Goal: Task Accomplishment & Management: Manage account settings

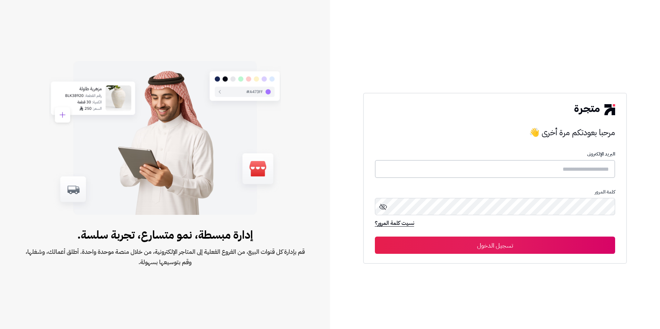
paste input "**********"
type input "**********"
click at [472, 243] on button "تسجيل الدخول" at bounding box center [495, 245] width 241 height 17
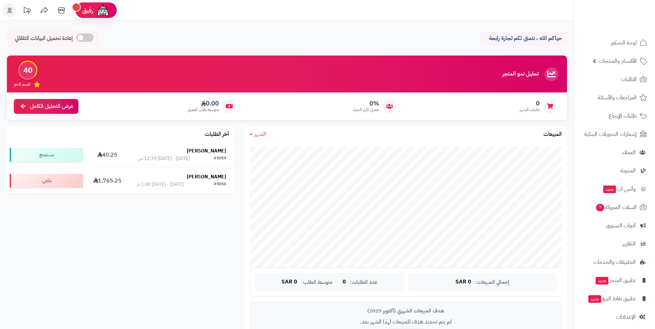
click at [9, 9] on icon at bounding box center [10, 11] width 6 height 6
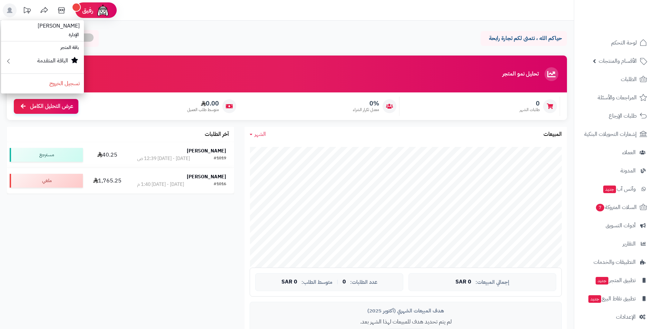
click at [9, 9] on icon at bounding box center [10, 11] width 6 height 6
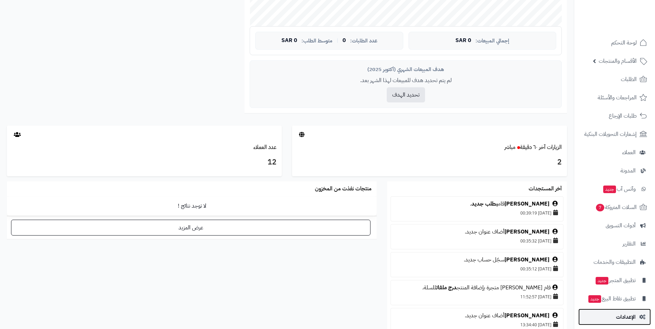
click at [642, 316] on icon at bounding box center [643, 317] width 6 height 5
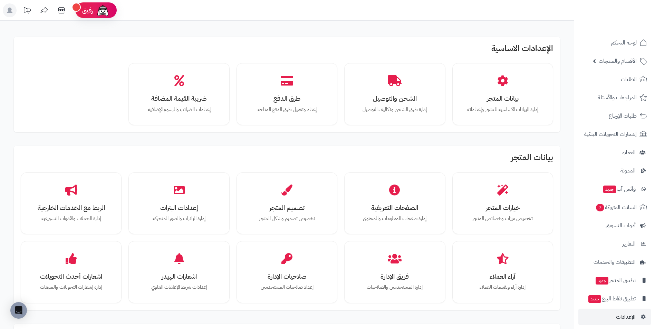
click at [7, 14] on rect at bounding box center [10, 10] width 14 height 14
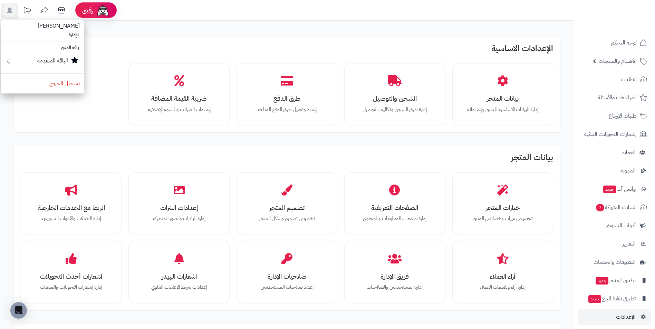
click at [382, 17] on header "رفيق ! الطلبات معالجة مكتمل إرجاع المنتجات العملاء المتواجدون الان 12 عملاء منت…" at bounding box center [327, 10] width 655 height 21
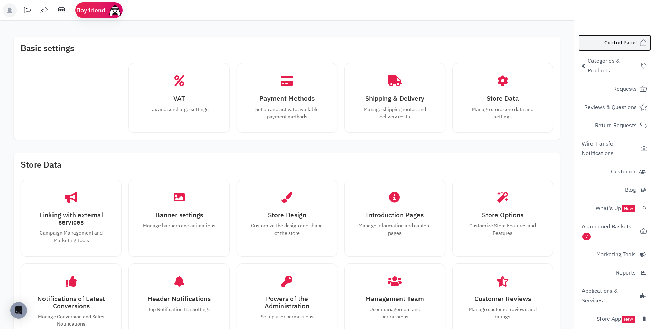
click at [627, 44] on span "Control Panel" at bounding box center [620, 43] width 32 height 10
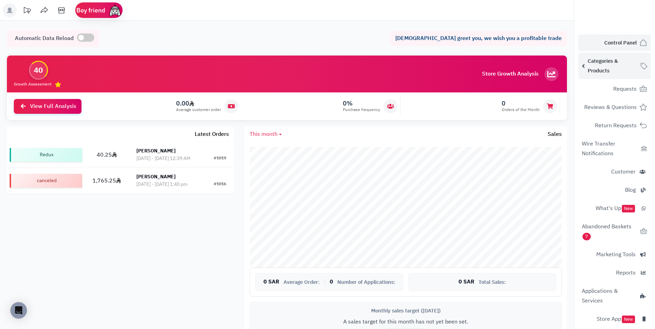
click at [617, 62] on span "Categories & Products" at bounding box center [613, 65] width 50 height 19
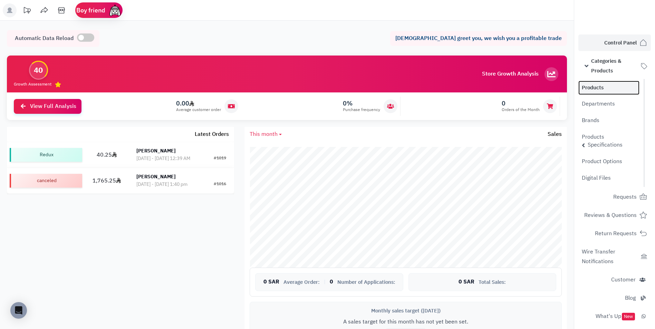
click at [593, 88] on link "Products" at bounding box center [608, 88] width 61 height 14
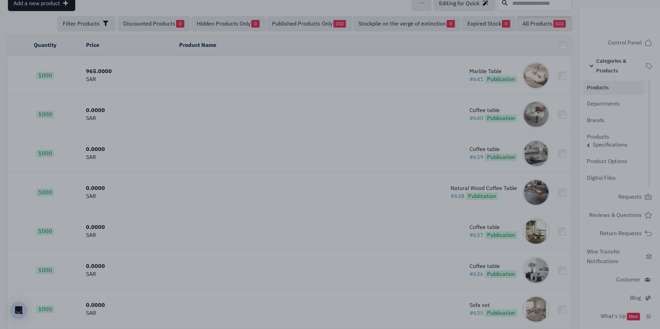
click at [405, 63] on div at bounding box center [330, 164] width 660 height 329
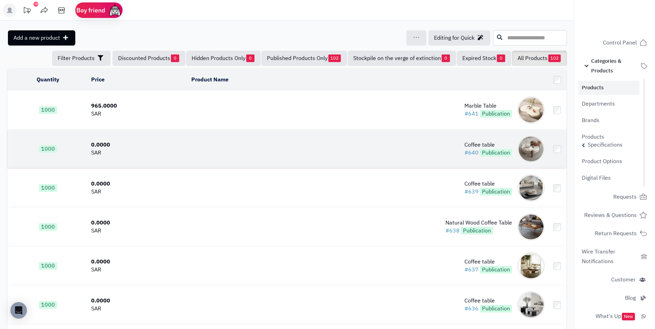
click at [362, 148] on td "Coffee table #640 Publication" at bounding box center [368, 149] width 359 height 39
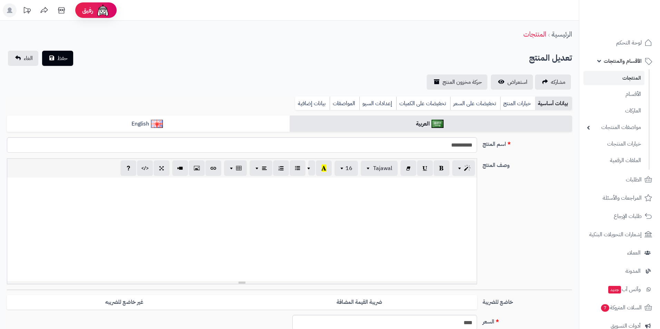
select select
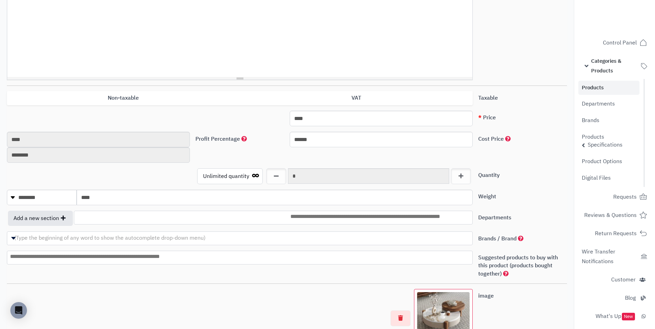
scroll to position [204, 0]
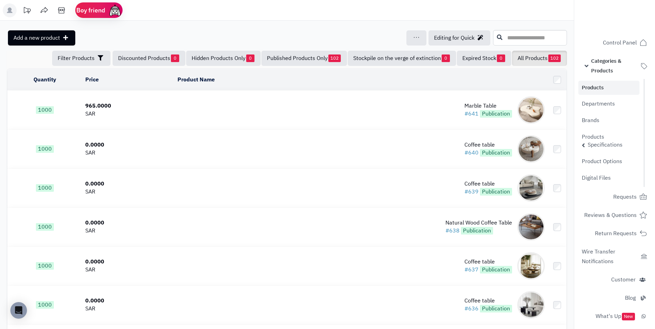
click at [340, 110] on td "Marble Table #641 Publication" at bounding box center [361, 110] width 373 height 39
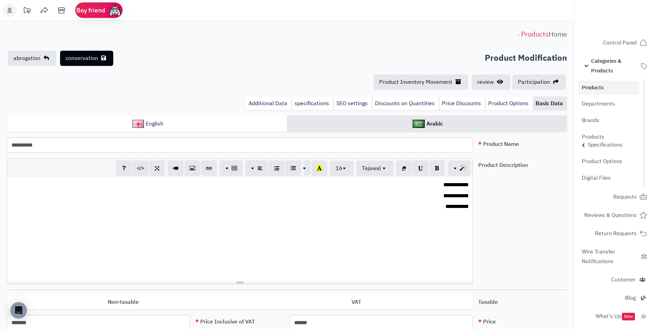
select select
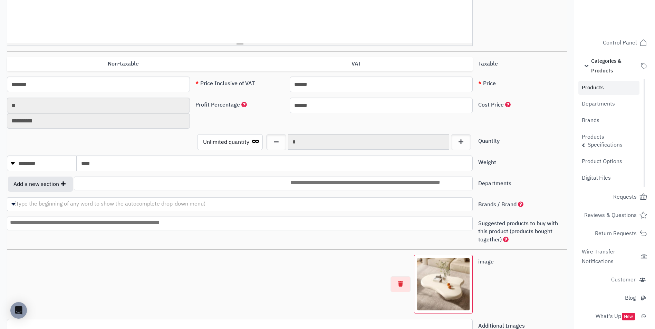
scroll to position [238, 0]
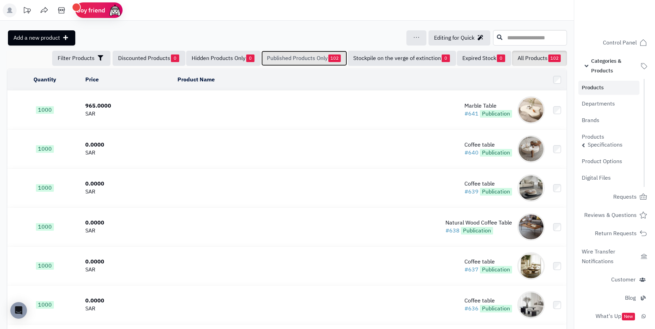
click at [293, 61] on font "Published Products Only" at bounding box center [297, 58] width 61 height 8
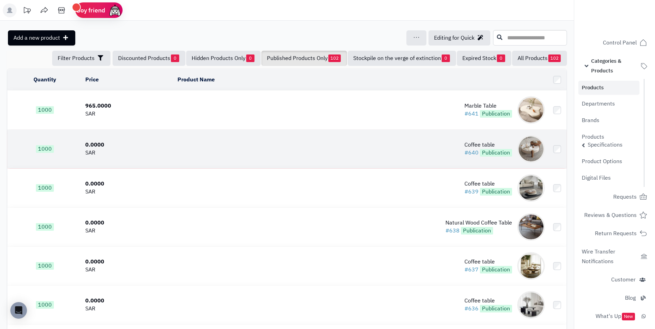
click at [335, 143] on td "Coffee table #640 Publication" at bounding box center [361, 149] width 373 height 39
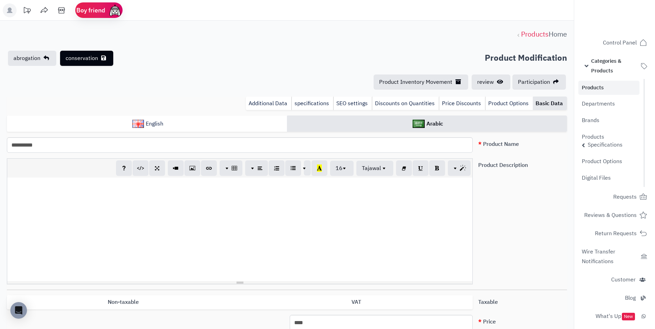
select select
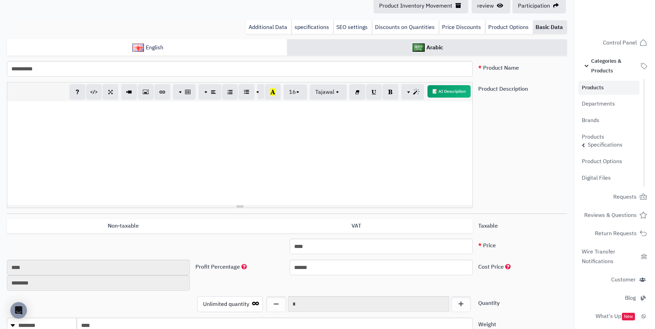
scroll to position [31, 0]
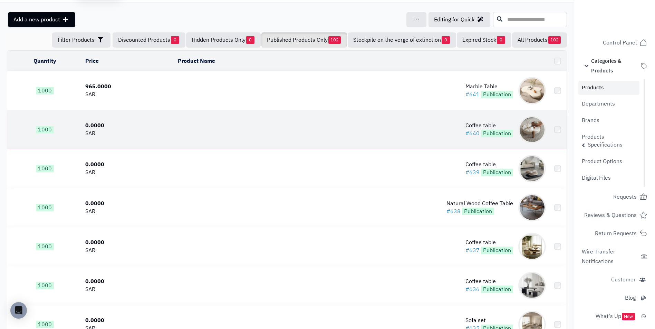
scroll to position [35, 0]
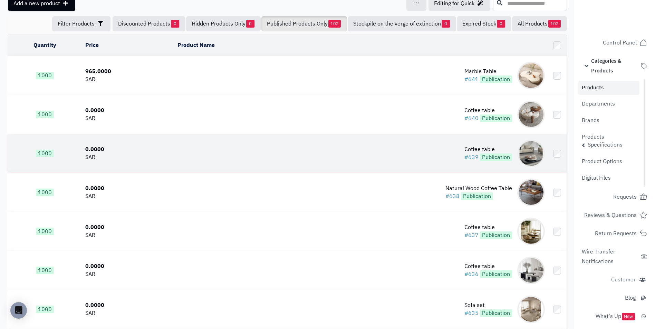
click at [406, 161] on td "Coffee table #639 Publication" at bounding box center [361, 153] width 373 height 39
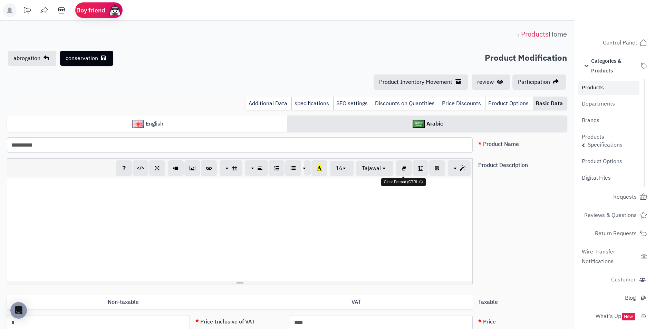
select select
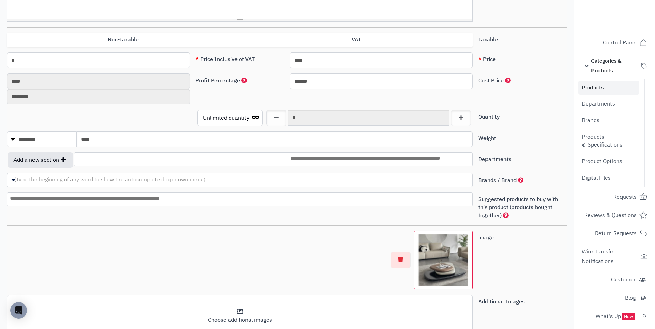
scroll to position [238, 0]
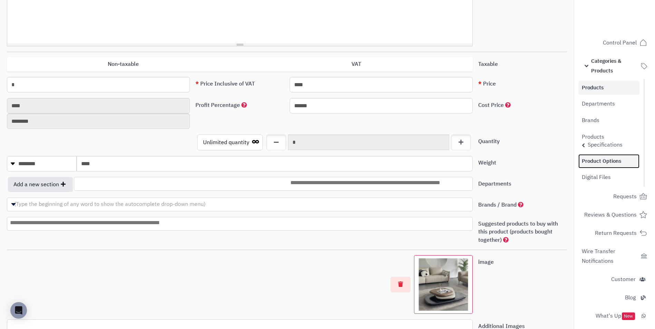
click at [599, 163] on link "Product Options" at bounding box center [608, 161] width 61 height 14
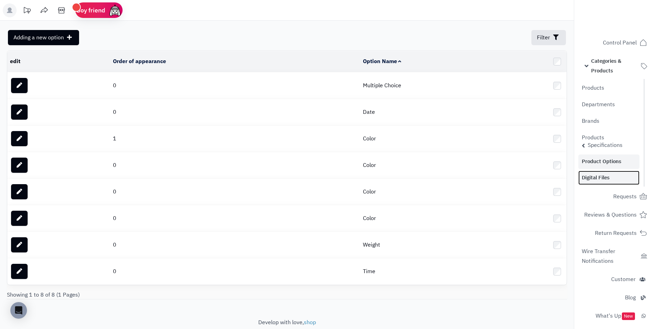
click at [597, 181] on link "Digital Files" at bounding box center [608, 178] width 61 height 14
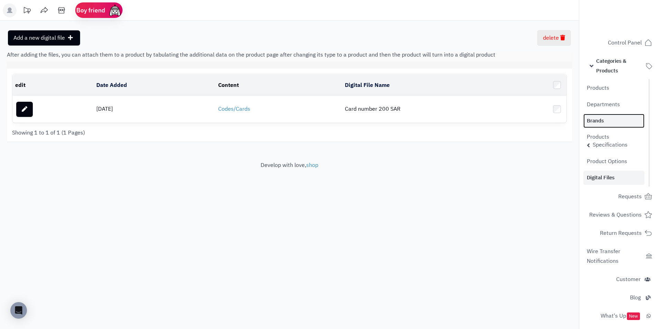
click at [602, 124] on link "Brands" at bounding box center [614, 121] width 61 height 14
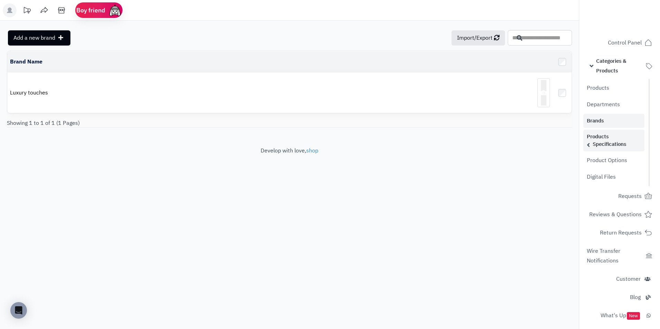
click at [606, 143] on link "Products Specifications" at bounding box center [614, 141] width 61 height 22
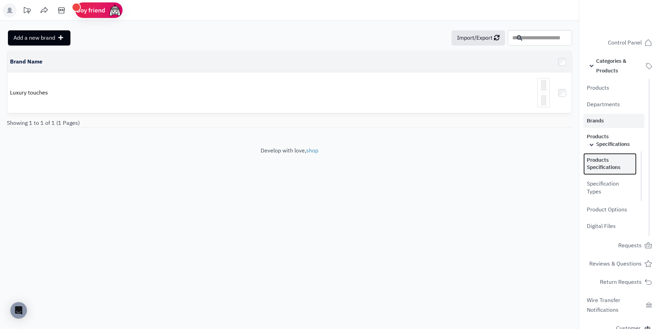
click at [602, 162] on link "Products Specifications" at bounding box center [610, 164] width 53 height 22
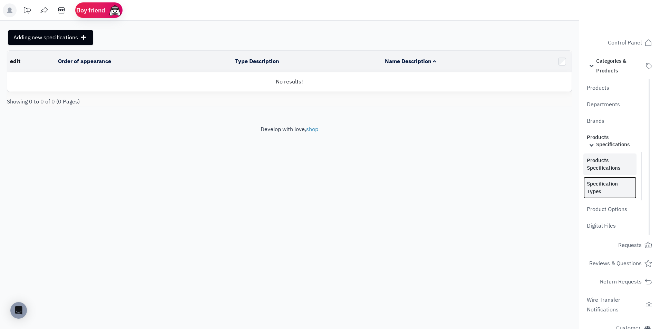
click at [603, 182] on link "Specification Types" at bounding box center [610, 188] width 53 height 22
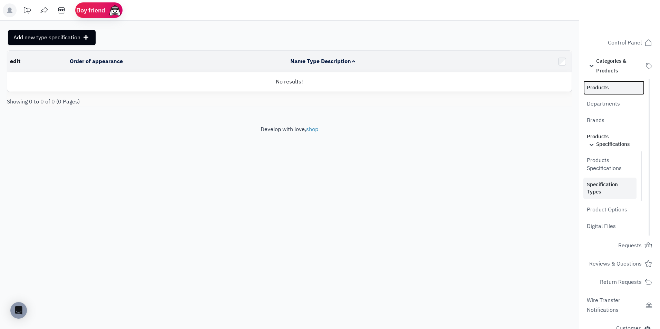
click at [604, 90] on link "Products" at bounding box center [614, 88] width 61 height 14
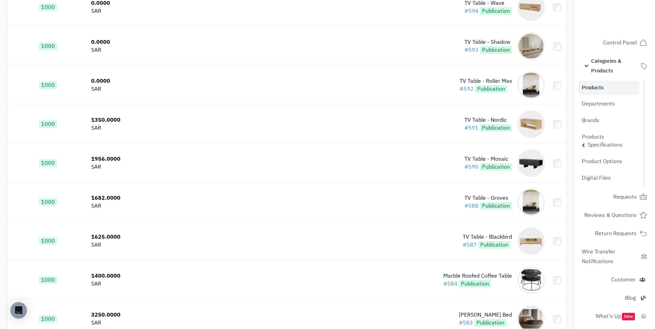
scroll to position [1761, 0]
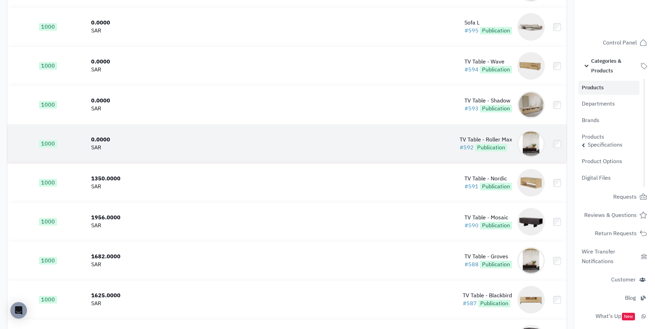
click at [499, 132] on td "TV Table - Roller Max #592 Publication" at bounding box center [368, 144] width 359 height 39
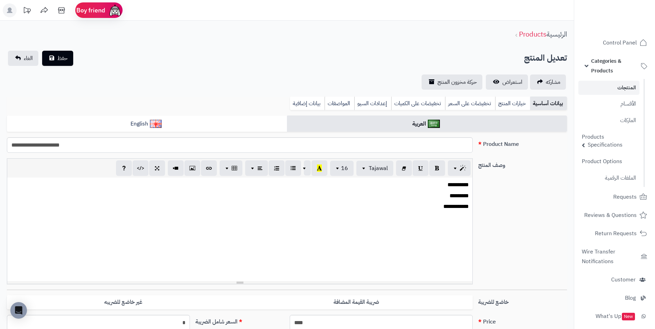
select select
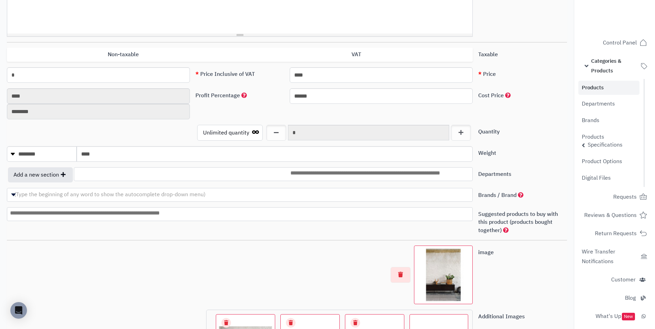
scroll to position [242, 0]
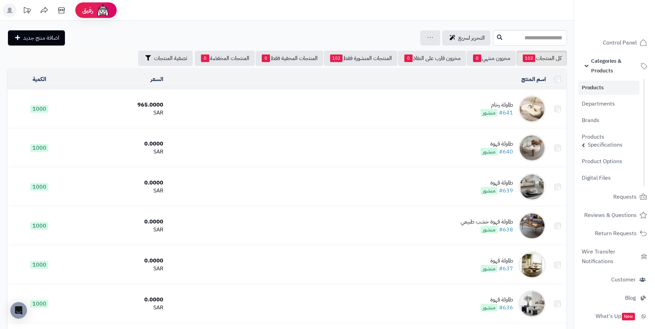
scroll to position [1761, 0]
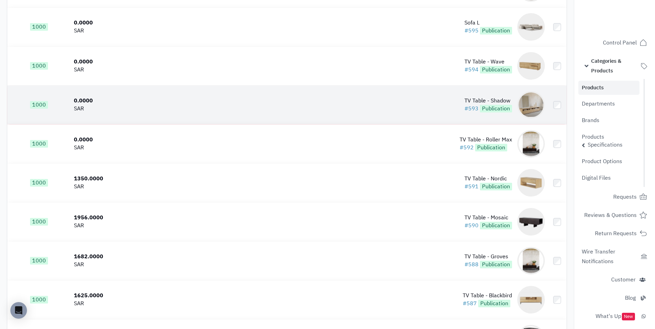
click at [488, 98] on div "TV Table - Shadow" at bounding box center [489, 101] width 48 height 8
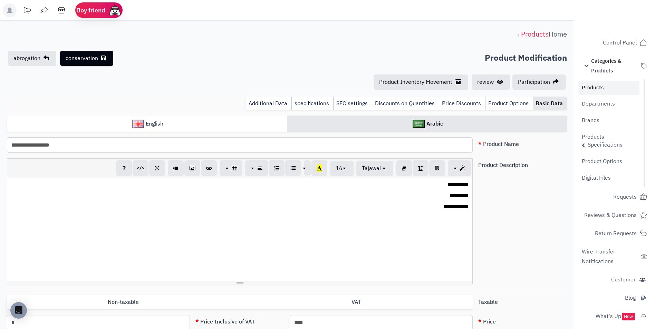
select select
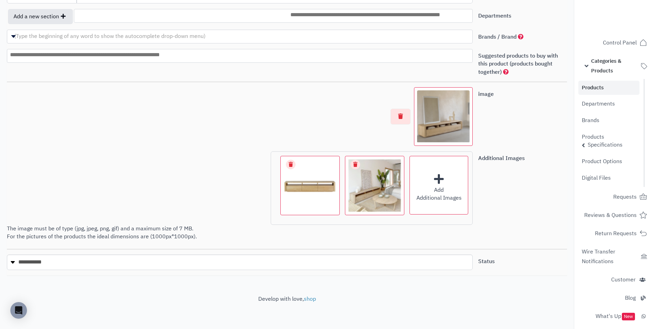
scroll to position [407, 0]
click at [11, 260] on select "**********" at bounding box center [240, 262] width 466 height 16
click at [13, 259] on select "**********" at bounding box center [240, 262] width 466 height 16
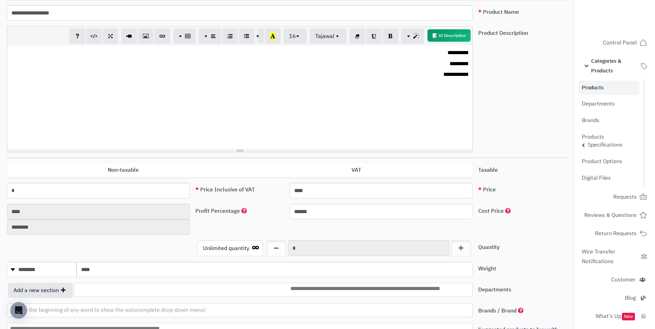
scroll to position [35, 0]
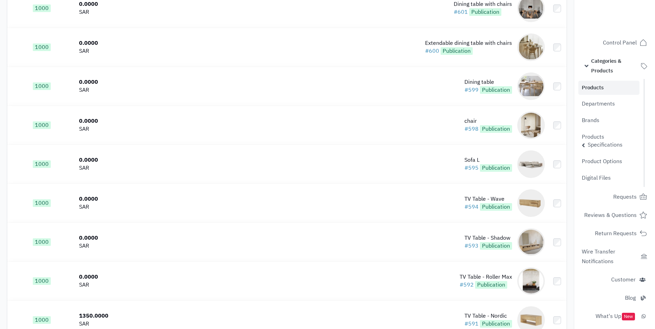
scroll to position [1623, 0]
